Goal: Use online tool/utility

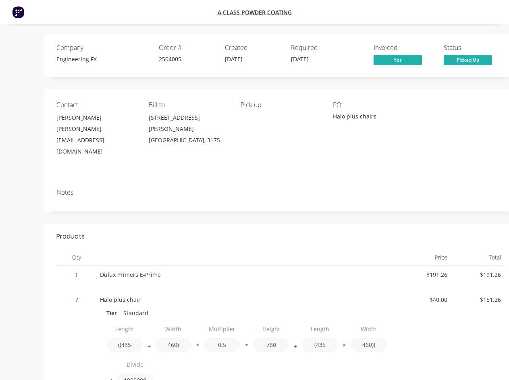
click at [254, 190] on div "Notes" at bounding box center [280, 196] width 472 height 29
click at [96, 125] on div "[PERSON_NAME][EMAIL_ADDRESS][DOMAIN_NAME]" at bounding box center [95, 140] width 79 height 34
click at [188, 135] on div "[GEOGRAPHIC_DATA], 3175" at bounding box center [188, 140] width 79 height 11
click at [149, 345] on button "+" at bounding box center [149, 348] width 8 height 6
click at [198, 345] on button "*" at bounding box center [198, 348] width 8 height 6
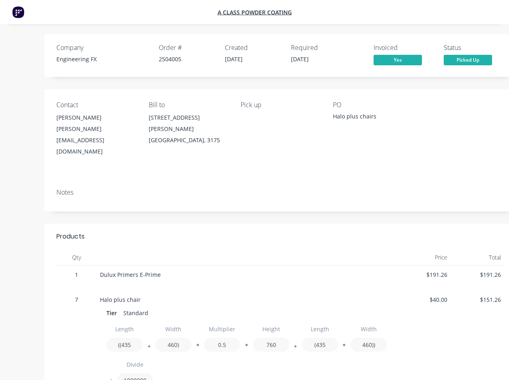
click at [247, 345] on button "*" at bounding box center [247, 348] width 8 height 6
click at [296, 345] on button "+" at bounding box center [295, 348] width 8 height 6
click at [344, 345] on button "*" at bounding box center [344, 348] width 8 height 6
click at [110, 380] on button "/" at bounding box center [110, 383] width 8 height 6
